Goal: Task Accomplishment & Management: Manage account settings

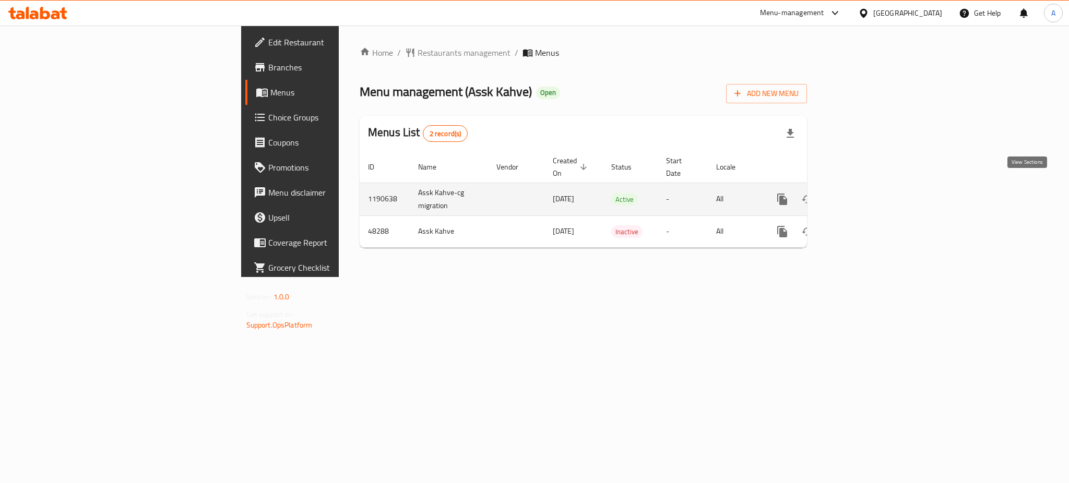
click at [862, 195] on icon "enhanced table" at bounding box center [857, 199] width 9 height 9
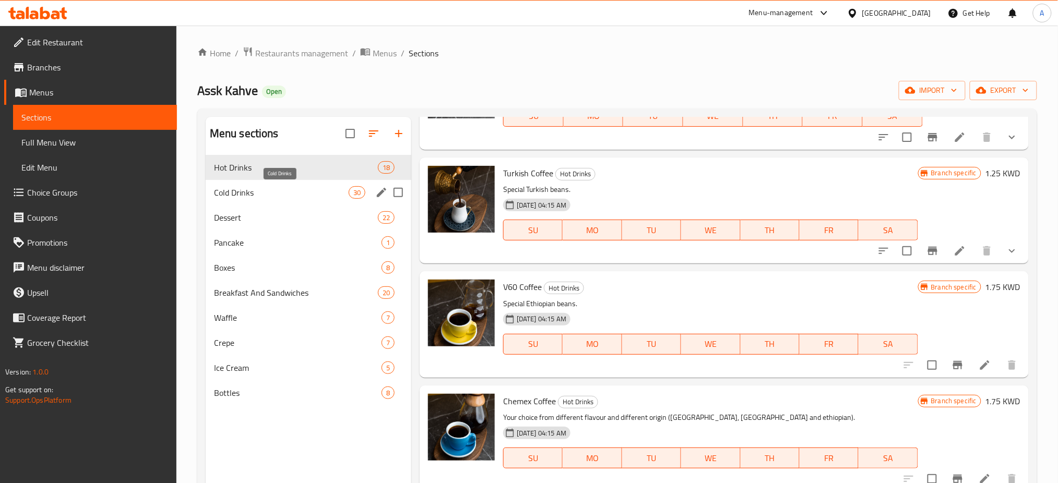
click at [297, 199] on span "Cold Drinks" at bounding box center [281, 192] width 135 height 13
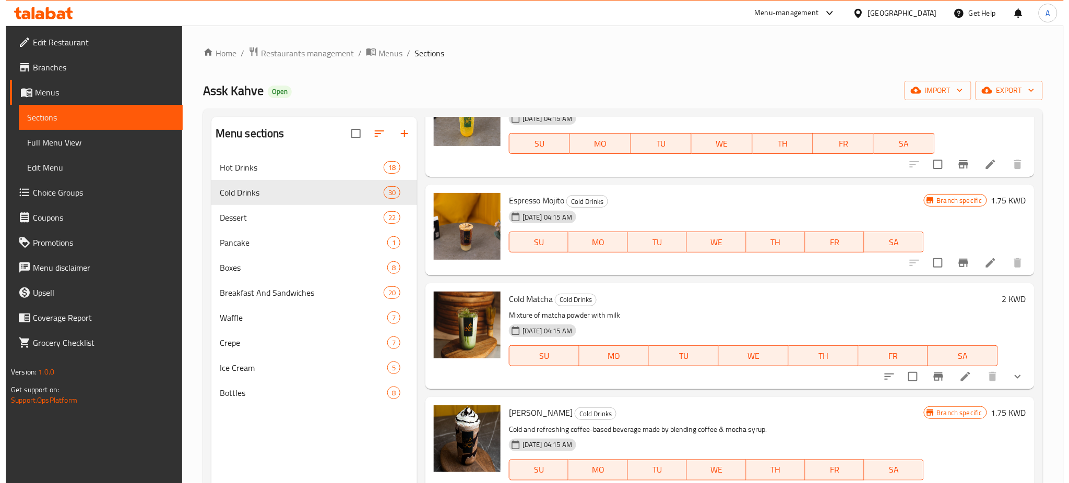
scroll to position [557, 0]
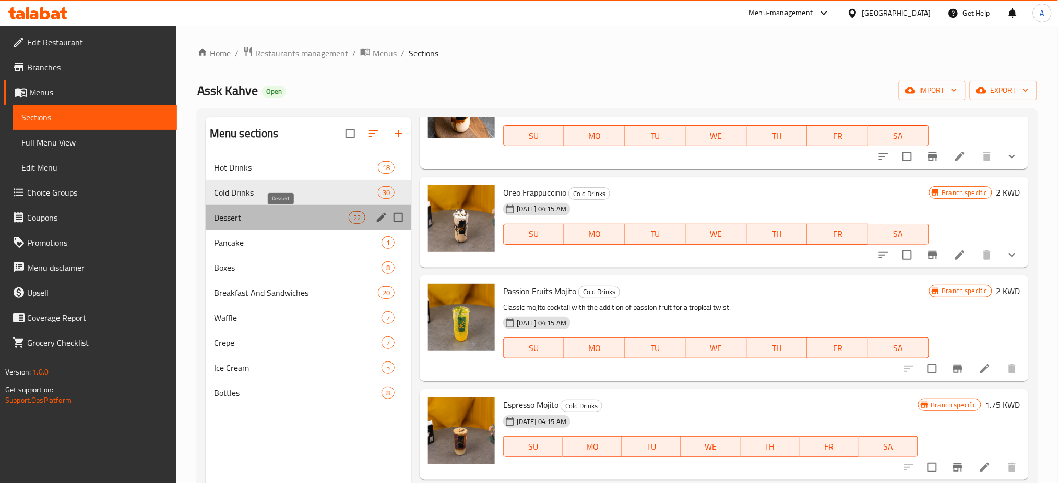
click at [331, 217] on span "Dessert" at bounding box center [281, 217] width 135 height 13
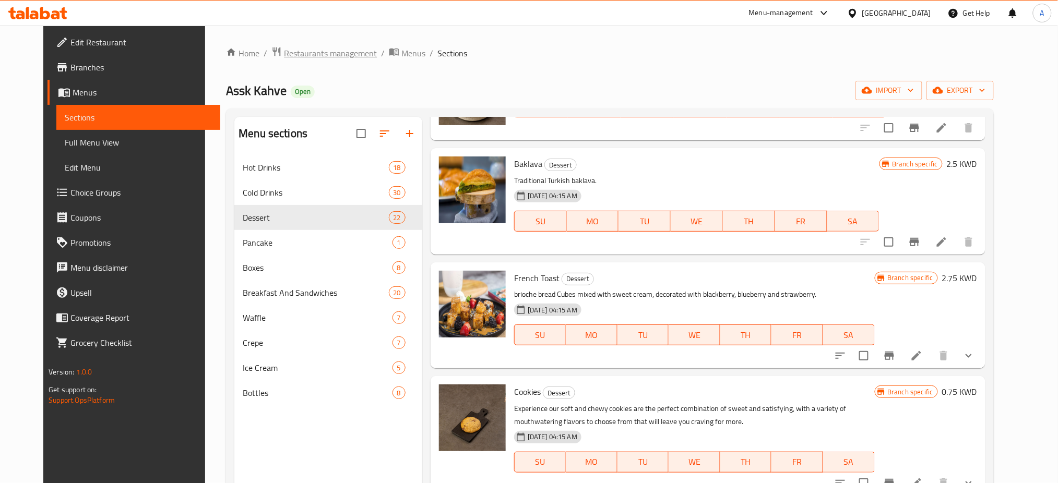
click at [312, 58] on span "Restaurants management" at bounding box center [330, 53] width 93 height 13
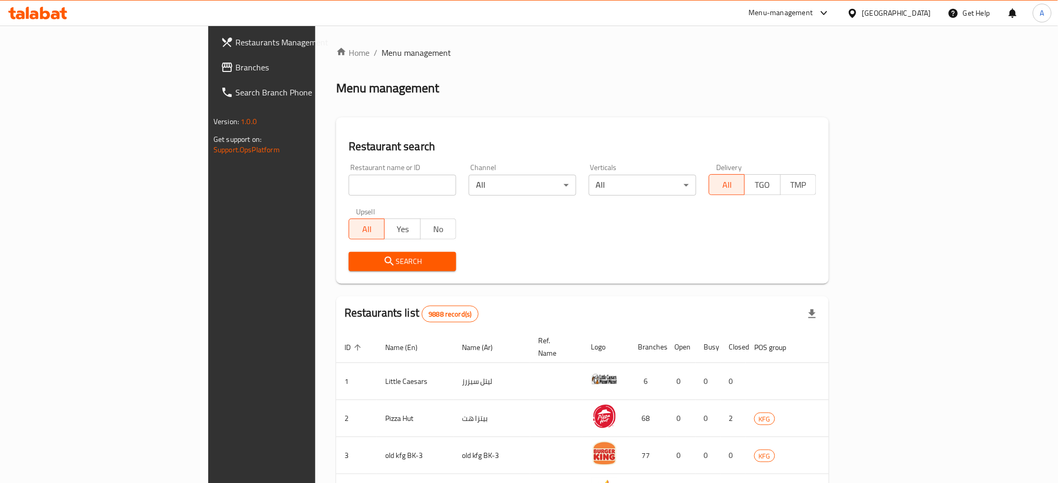
click at [342, 197] on div "Restaurant name or ID Restaurant name or ID" at bounding box center [402, 180] width 120 height 44
click at [349, 187] on input "search" at bounding box center [403, 185] width 108 height 21
type input "five juice"
click at [357, 263] on span "Search" at bounding box center [402, 261] width 91 height 13
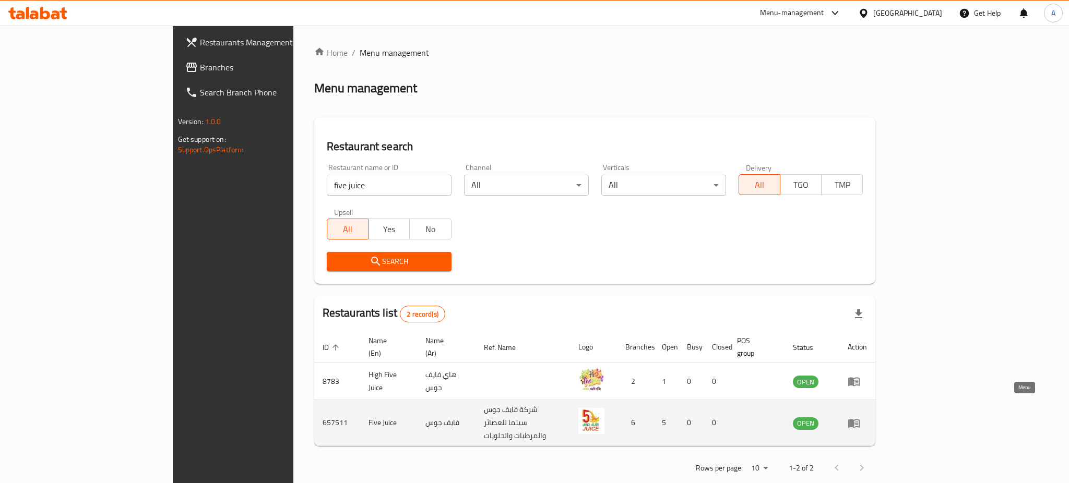
click at [867, 417] on link "enhanced table" at bounding box center [857, 423] width 19 height 13
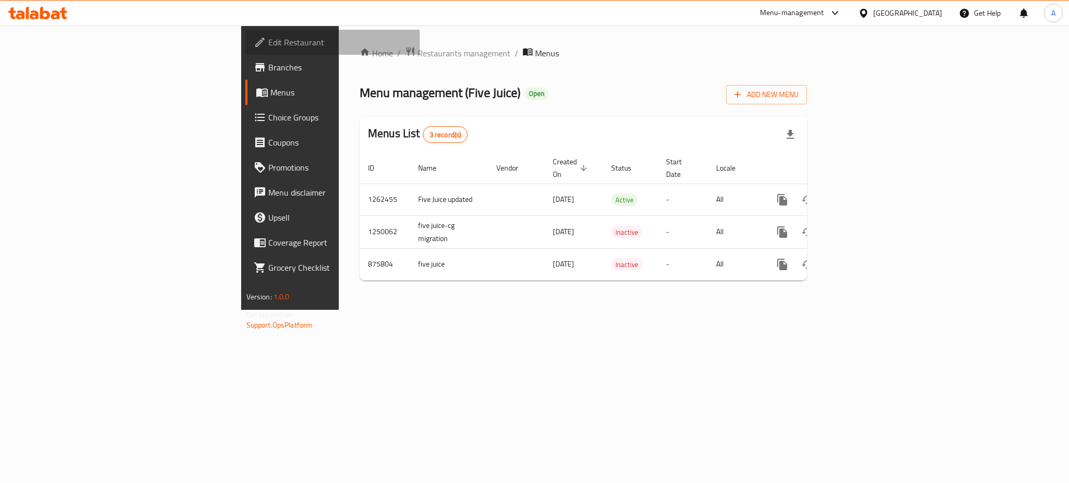
click at [268, 46] on span "Edit Restaurant" at bounding box center [339, 42] width 143 height 13
